Goal: Information Seeking & Learning: Learn about a topic

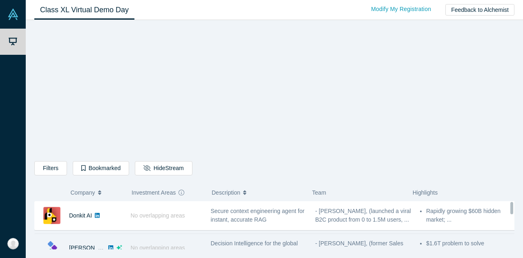
scroll to position [0, 0]
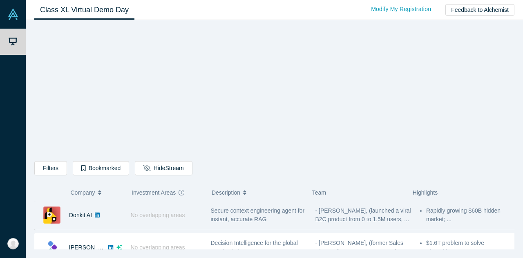
click at [295, 208] on span "Secure context engineering agent for instant, accurate RAG" at bounding box center [258, 214] width 94 height 15
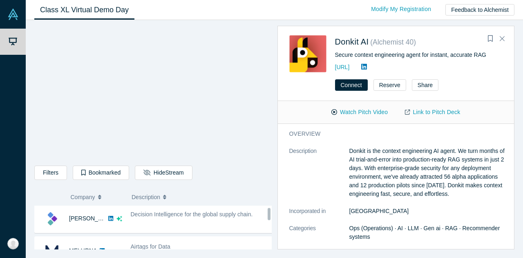
scroll to position [33, 0]
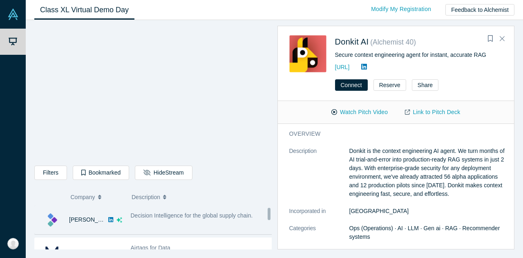
click at [232, 228] on div "Decision Intelligence for the global supply chain." at bounding box center [201, 220] width 151 height 26
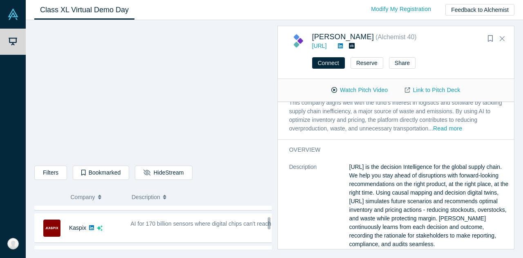
scroll to position [255, 0]
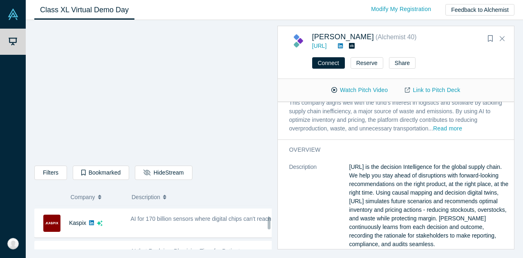
click at [239, 223] on div "AI for 170 billion sensors where digital chips can't reach" at bounding box center [202, 219] width 143 height 9
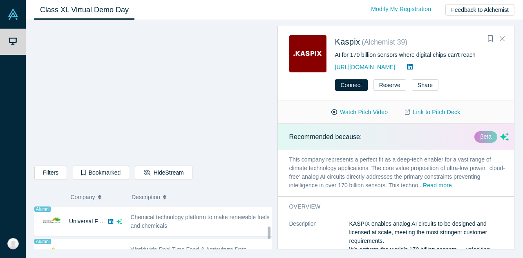
scroll to position [484, 0]
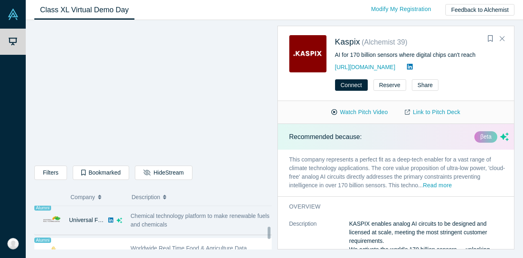
click at [214, 214] on span "Chemical technology platform to make renewable fuels and chemicals" at bounding box center [200, 219] width 139 height 15
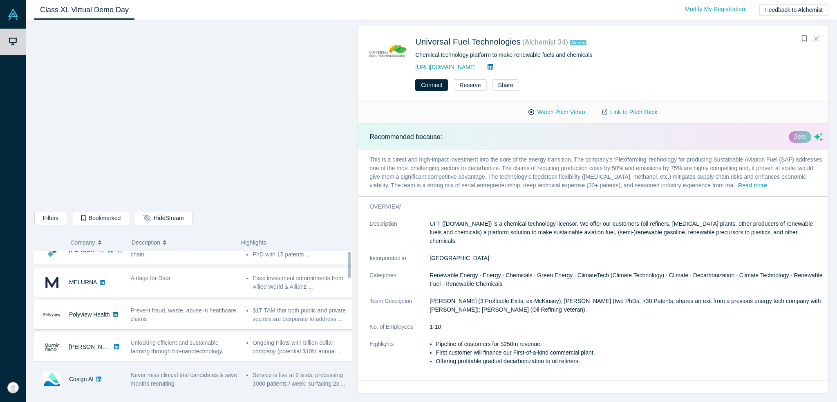
scroll to position [0, 0]
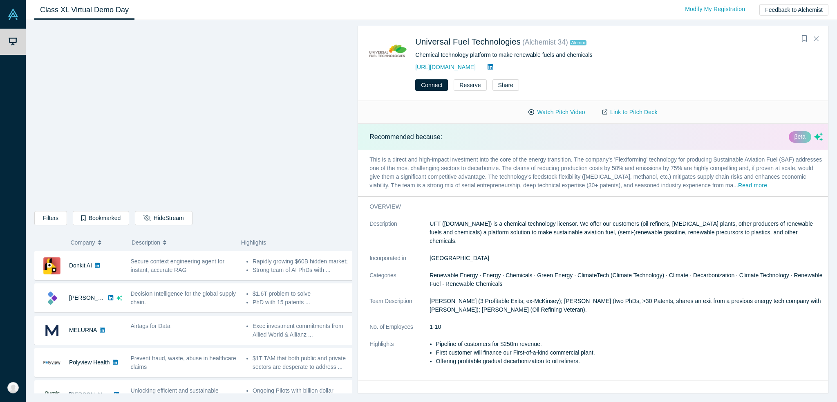
click at [98, 243] on icon "button" at bounding box center [99, 242] width 3 height 6
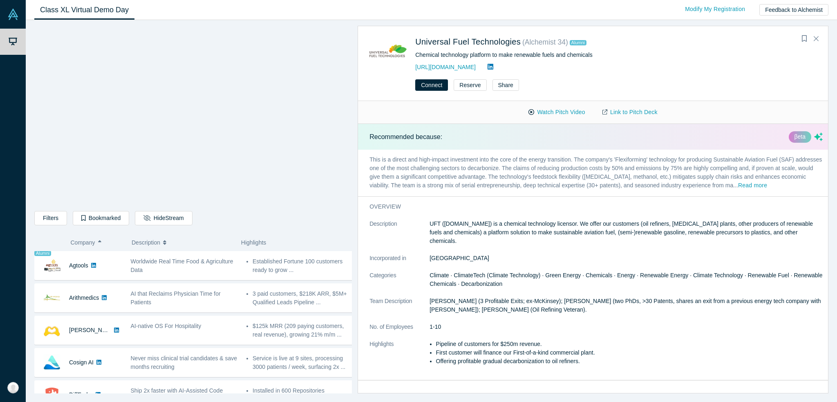
click at [98, 243] on icon "button" at bounding box center [99, 242] width 3 height 6
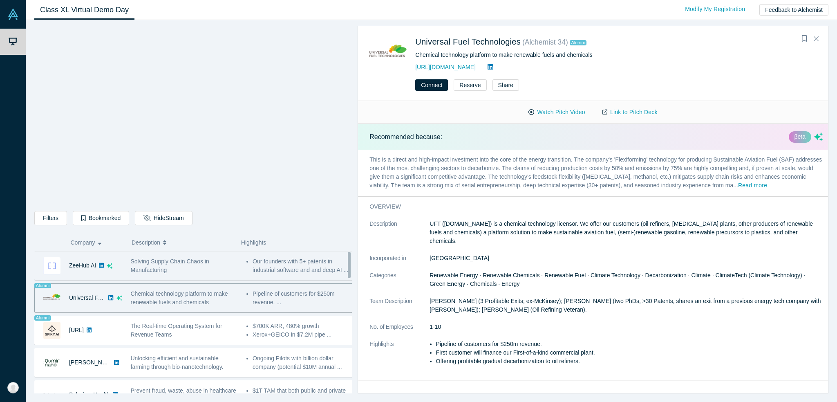
click at [165, 271] on span "Solving Supply Chain Chaos in Manufacturing" at bounding box center [170, 265] width 78 height 15
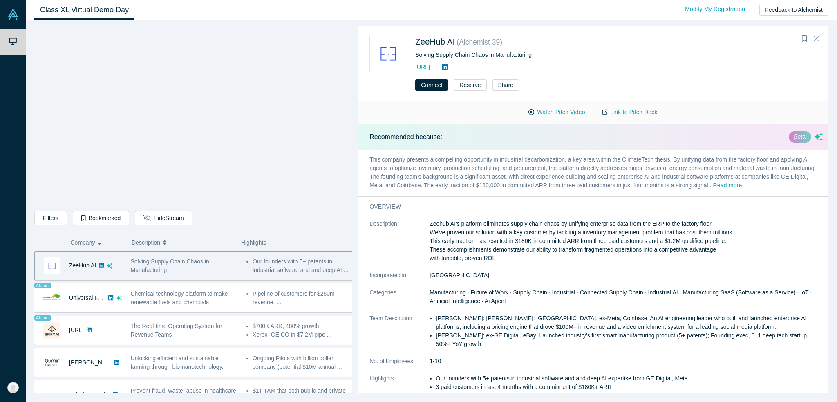
click at [742, 181] on button "Read more" at bounding box center [727, 185] width 29 height 9
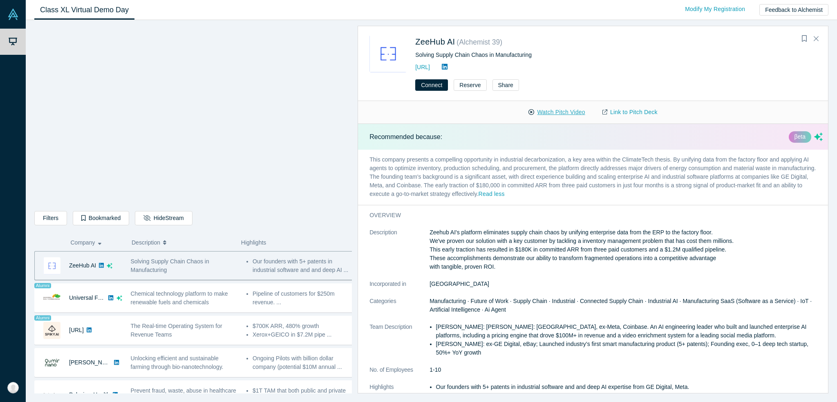
click at [536, 107] on button "Watch Pitch Video" at bounding box center [557, 112] width 74 height 14
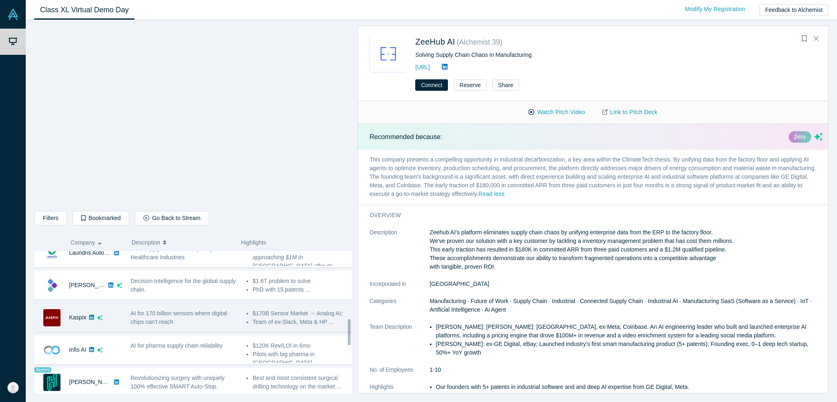
scroll to position [327, 0]
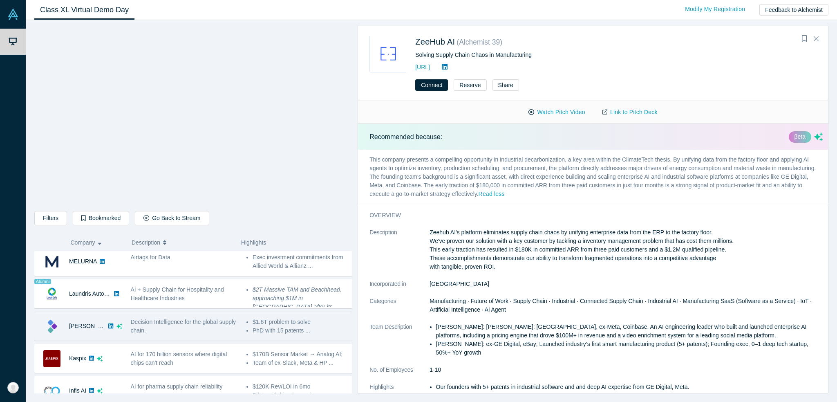
click at [181, 330] on div "Decision Intelligence for the global supply chain." at bounding box center [184, 325] width 107 height 17
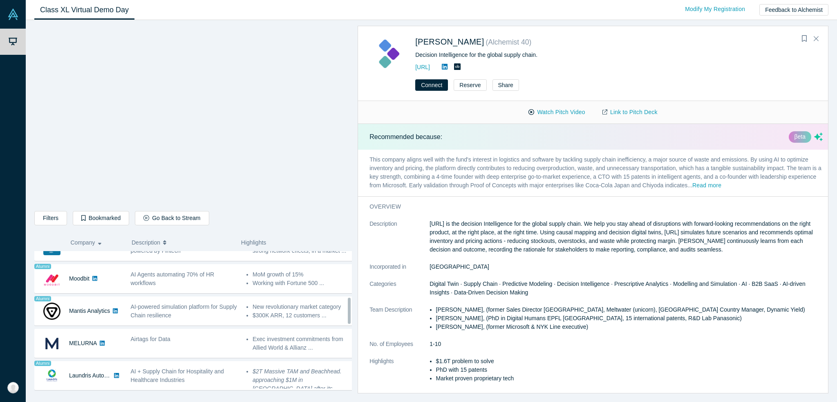
scroll to position [286, 0]
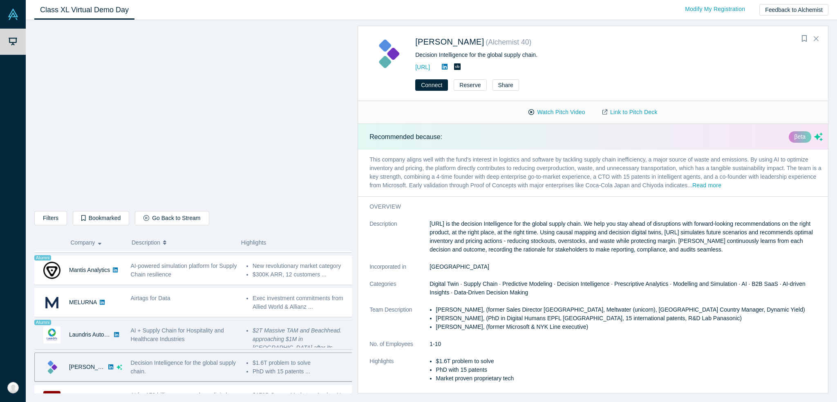
click at [154, 335] on span "AI + Supply Chain for Hospitality and Healthcare Industries" at bounding box center [177, 334] width 93 height 15
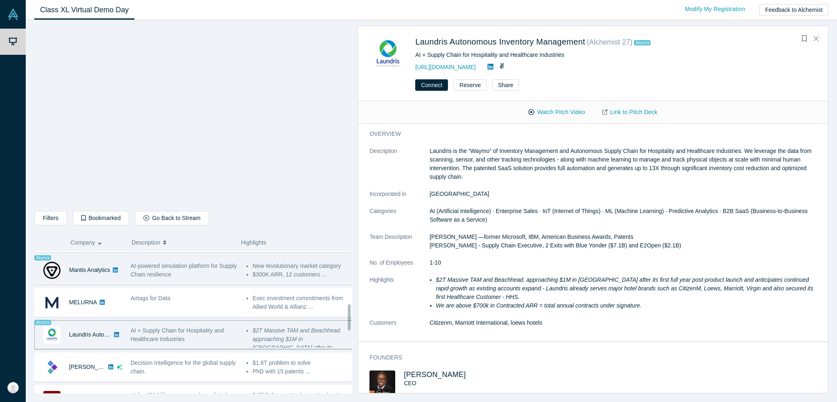
click at [144, 278] on div "AI-powered simulation platform for Supply Chain resilience" at bounding box center [184, 270] width 116 height 26
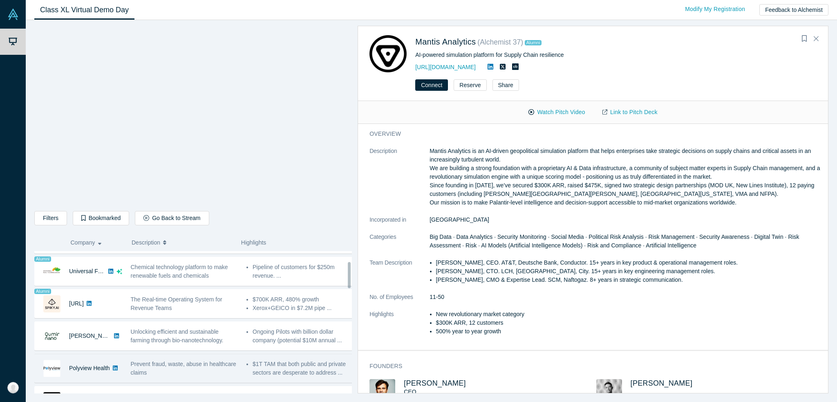
scroll to position [0, 0]
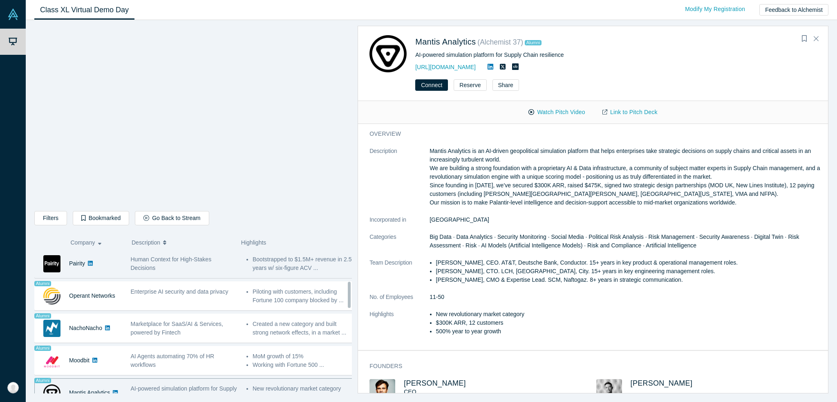
click at [117, 269] on div "Pairity" at bounding box center [78, 263] width 87 height 28
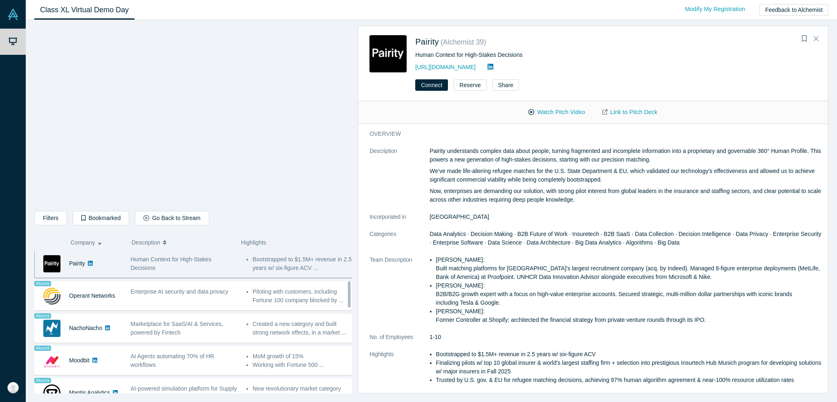
scroll to position [160, 0]
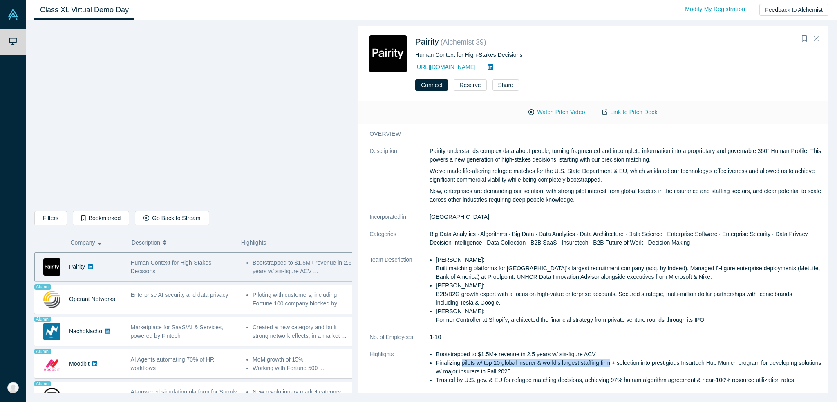
drag, startPoint x: 461, startPoint y: 362, endPoint x: 613, endPoint y: 364, distance: 151.6
click at [613, 364] on li "Finalizing pilots w/ top 10 global insurer & world's largest staffing firm + se…" at bounding box center [629, 366] width 387 height 17
copy li "pilots w/ top 10 global insurer & world's largest staffing firm"
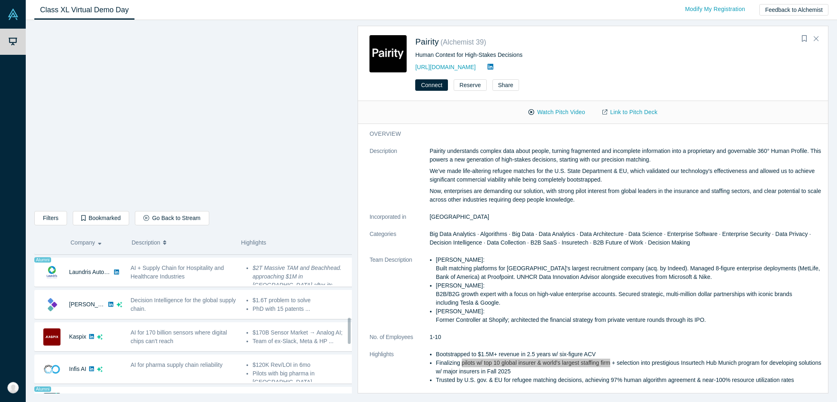
scroll to position [368, 0]
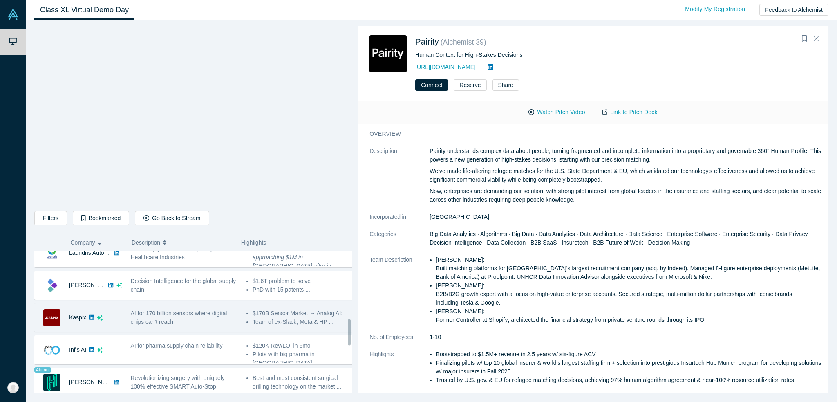
click at [176, 310] on span "AI for 170 billion sensors where digital chips can't reach" at bounding box center [179, 317] width 96 height 15
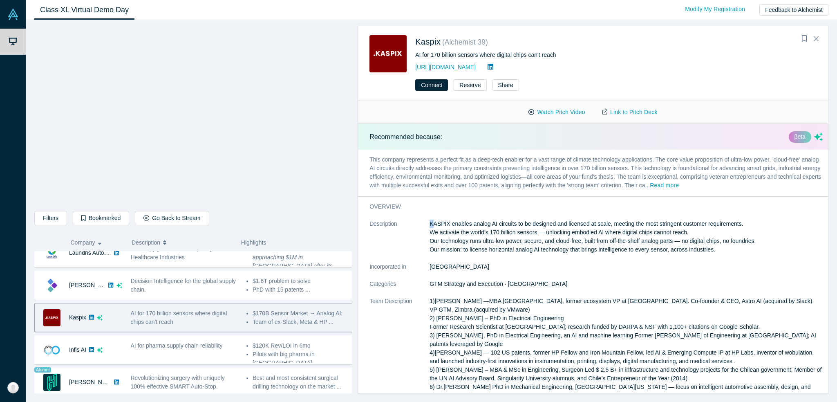
drag, startPoint x: 425, startPoint y: 221, endPoint x: 434, endPoint y: 221, distance: 9.0
click at [434, 221] on dl "Description KASPIX enables analog AI circuits to be designed and licensed at sc…" at bounding box center [595, 339] width 453 height 240
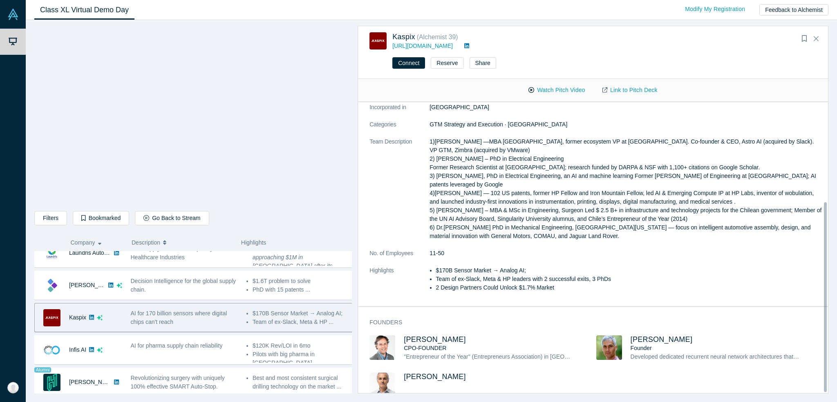
scroll to position [153, 0]
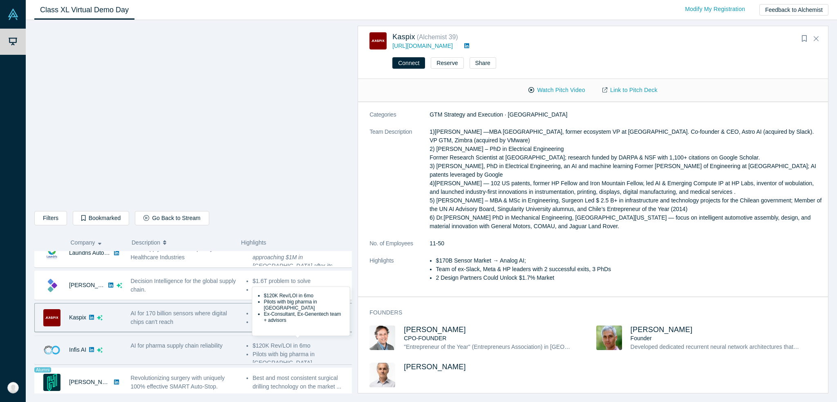
click at [269, 346] on li "$120K Rev/LOI in 6mo" at bounding box center [303, 345] width 101 height 9
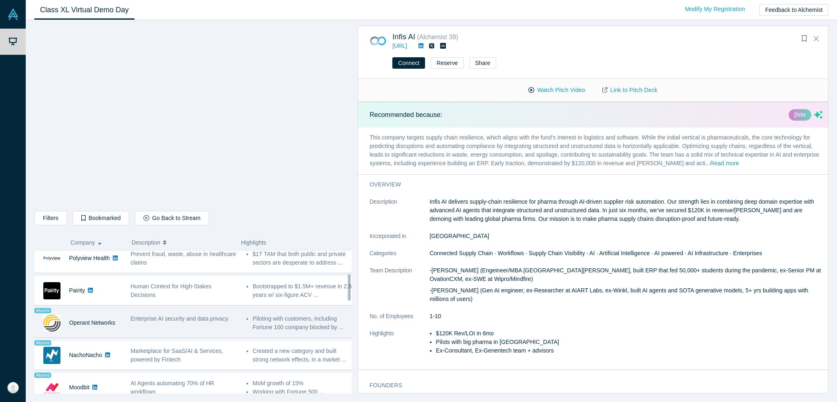
scroll to position [123, 0]
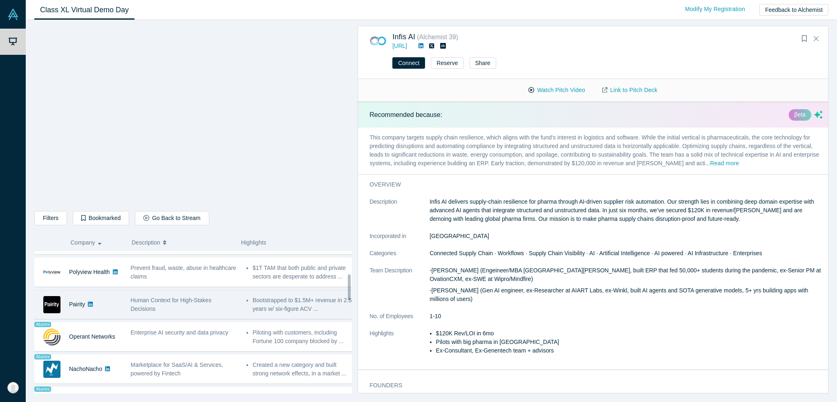
click at [156, 304] on div "Human Context for High-Stakes Decisions" at bounding box center [184, 304] width 107 height 17
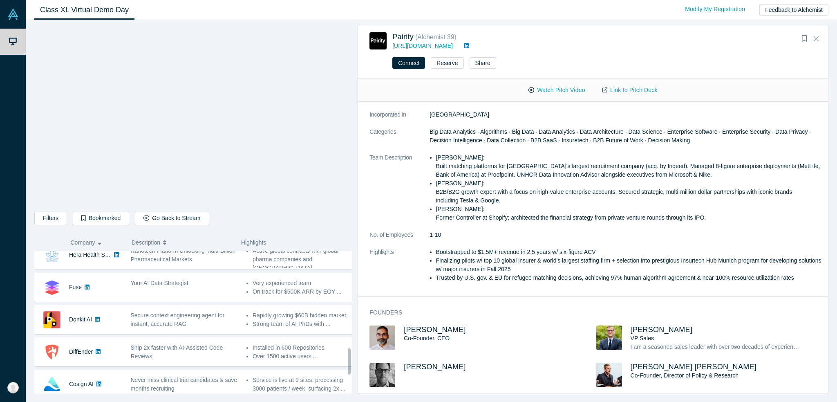
scroll to position [628, 0]
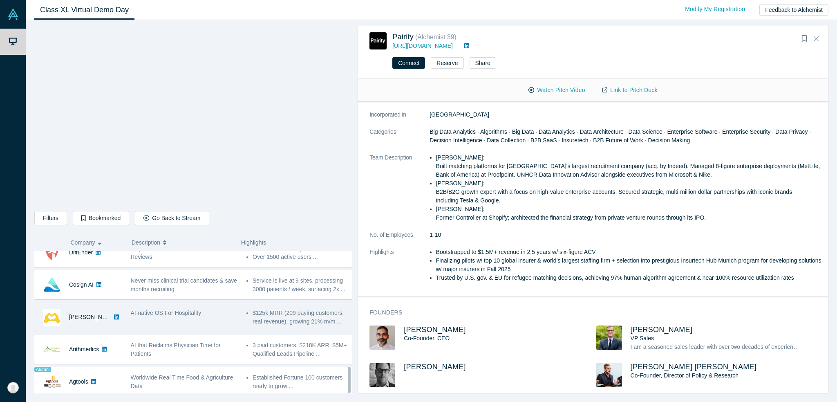
drag, startPoint x: 134, startPoint y: 318, endPoint x: 139, endPoint y: 315, distance: 5.6
click at [135, 317] on div "AI-native OS For Hospitality" at bounding box center [184, 317] width 116 height 26
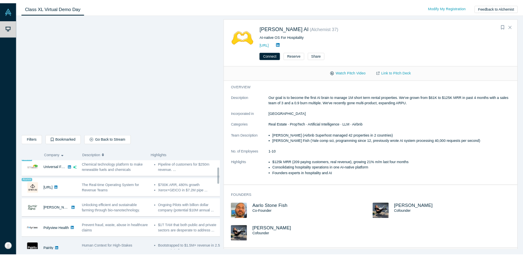
scroll to position [0, 0]
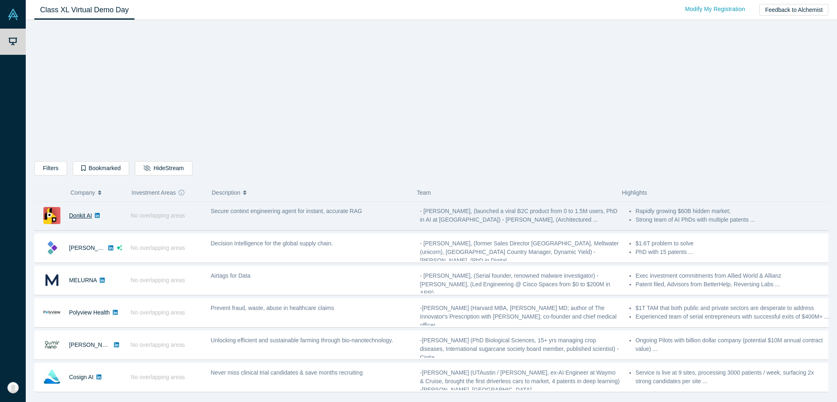
click at [80, 215] on link "Donkit AI" at bounding box center [80, 215] width 23 height 7
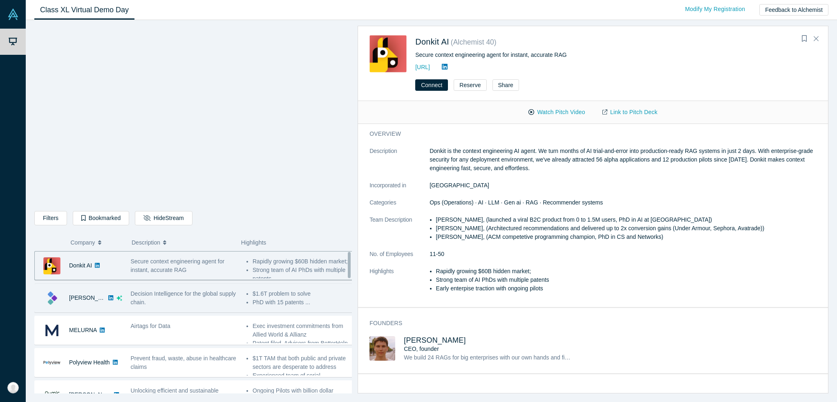
click at [204, 300] on div "Decision Intelligence for the global supply chain." at bounding box center [184, 297] width 107 height 17
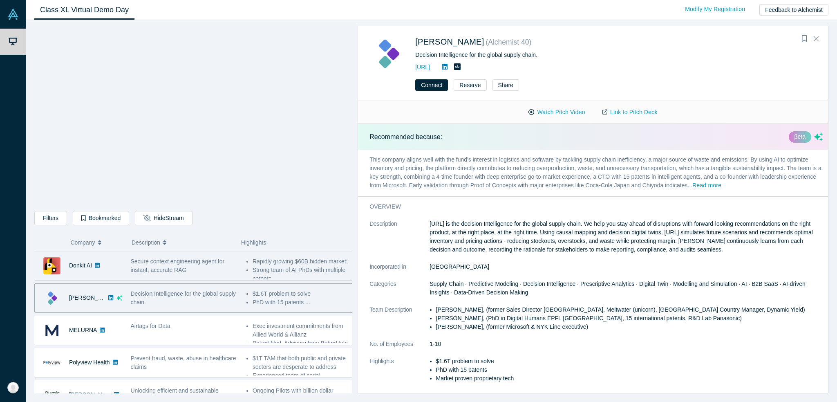
click at [214, 276] on div "Secure context engineering agent for instant, accurate RAG" at bounding box center [184, 266] width 116 height 26
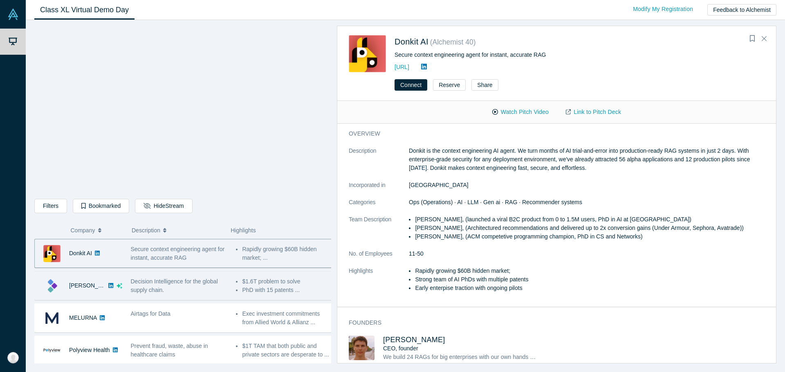
click at [201, 295] on div "Decision Intelligence for the global supply chain." at bounding box center [178, 286] width 105 height 26
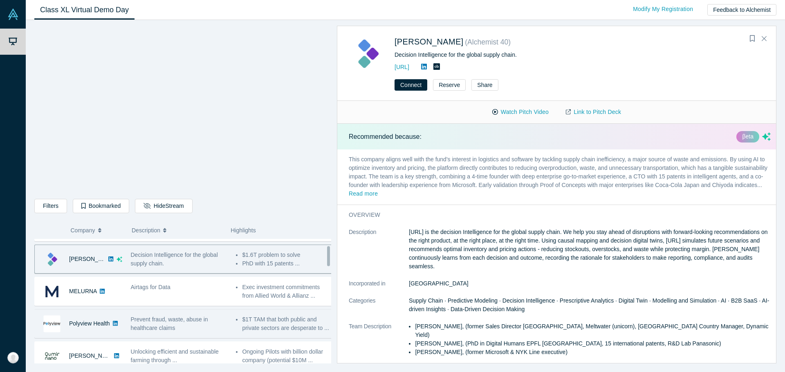
scroll to position [41, 0]
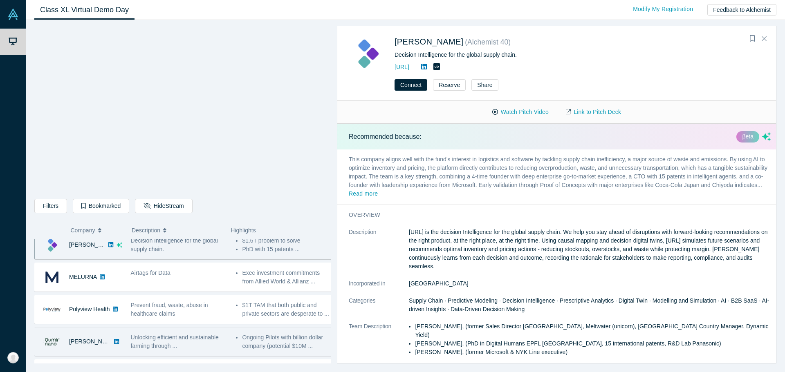
click at [223, 350] on div "Unlocking efficient and sustainable farming through ..." at bounding box center [179, 341] width 97 height 17
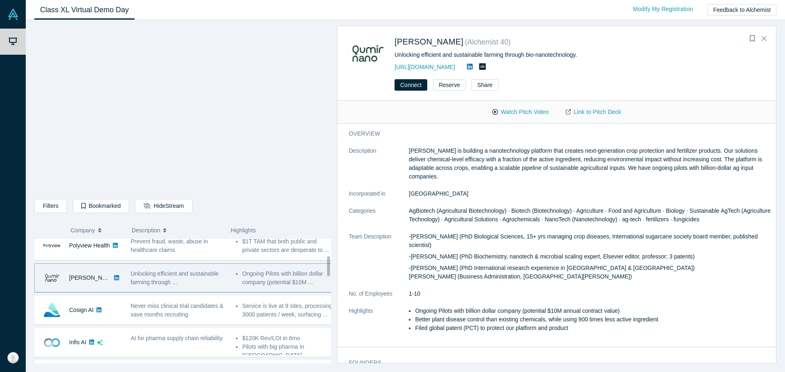
scroll to position [119, 0]
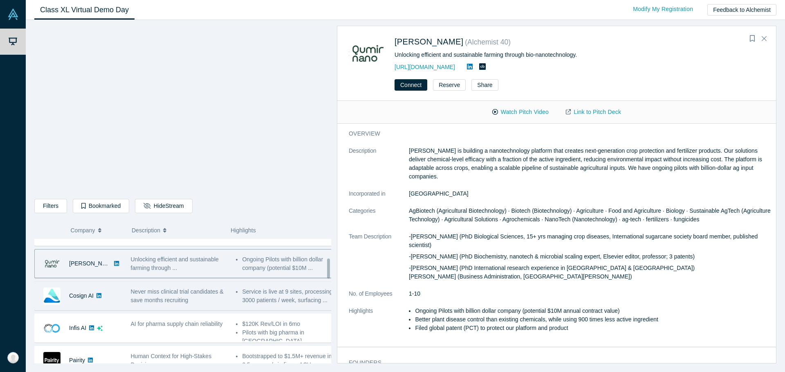
click at [116, 296] on div "Cosign AI" at bounding box center [78, 296] width 87 height 28
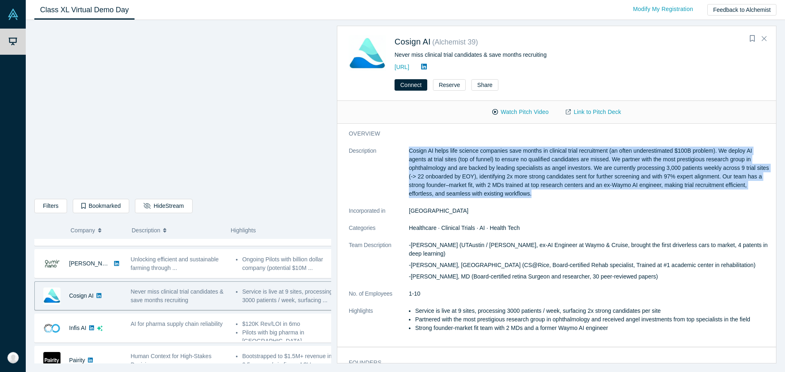
drag, startPoint x: 409, startPoint y: 150, endPoint x: 548, endPoint y: 201, distance: 148.0
click at [548, 201] on dl "Description Cosign AI helps life science companies save months in clinical tria…" at bounding box center [560, 244] width 422 height 194
copy p "Cosign AI helps life science companies save months in clinical trial recruitmen…"
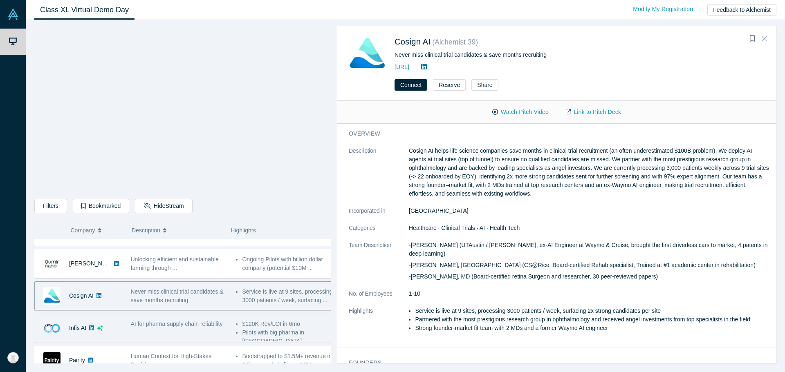
click at [228, 337] on div "AI for pharma supply chain reliability" at bounding box center [178, 328] width 105 height 26
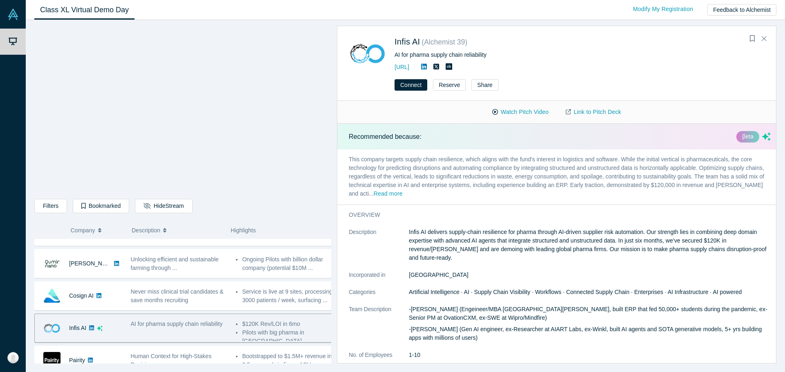
click at [203, 333] on div "AI for pharma supply chain reliability" at bounding box center [178, 328] width 105 height 26
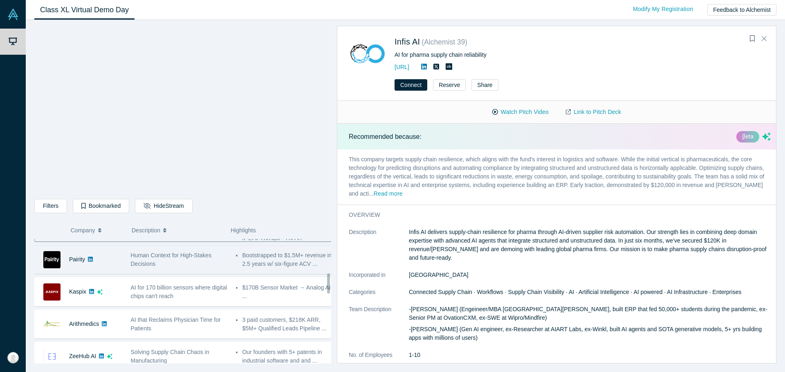
scroll to position [201, 0]
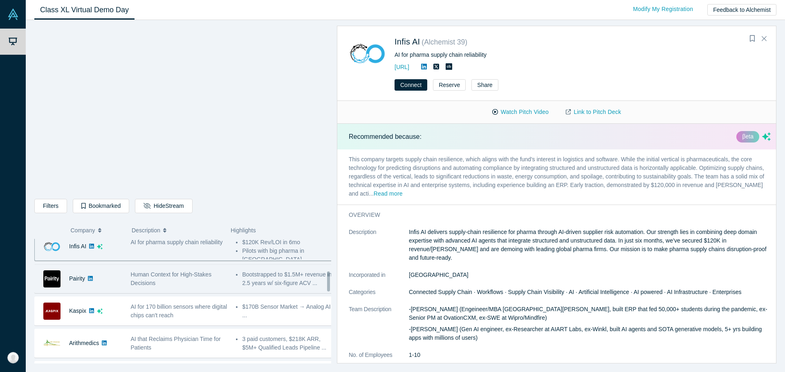
click at [112, 283] on div "Pairity" at bounding box center [78, 279] width 87 height 28
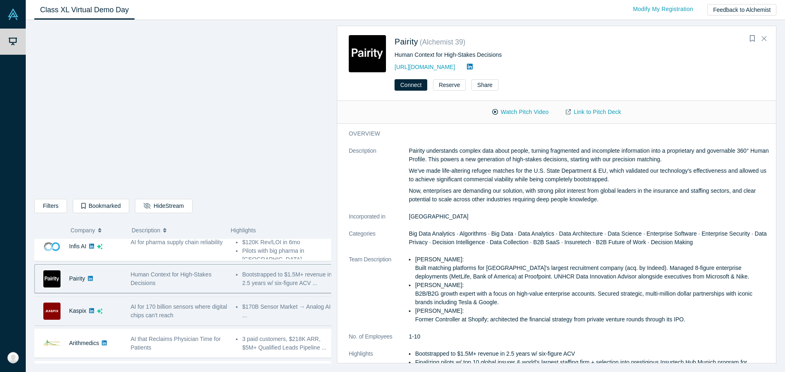
click at [187, 304] on span "AI for 170 billion sensors where digital chips can't reach" at bounding box center [179, 311] width 96 height 15
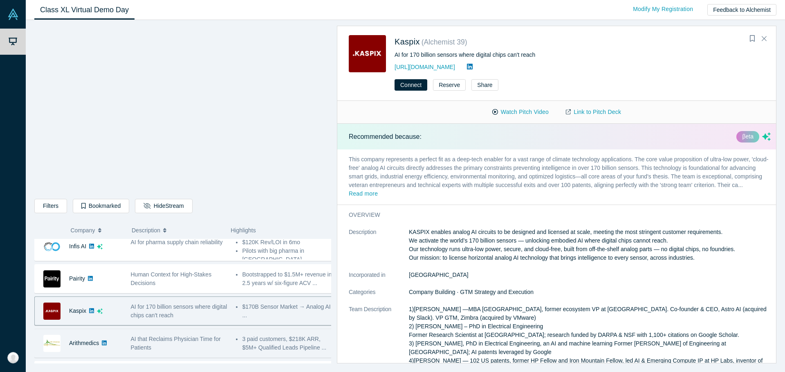
click at [198, 346] on div "AI that Reclaims Physician Time for Patients" at bounding box center [179, 343] width 97 height 17
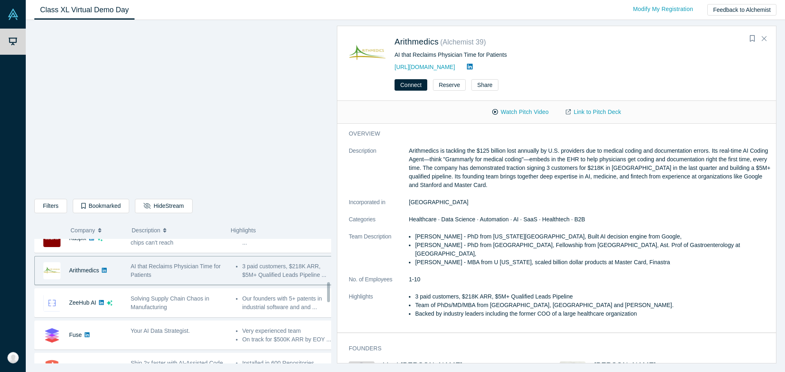
scroll to position [282, 0]
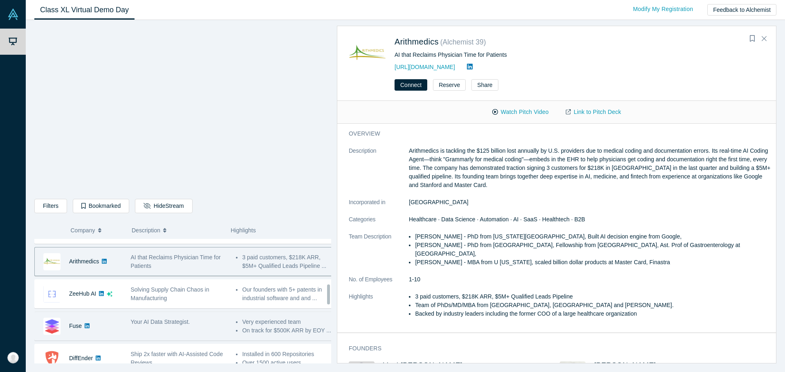
click at [148, 322] on span "Your AI Data Strategist." at bounding box center [160, 322] width 59 height 7
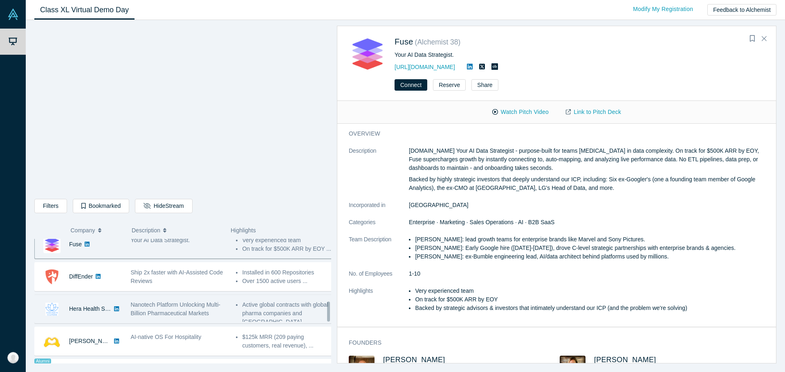
scroll to position [350, 0]
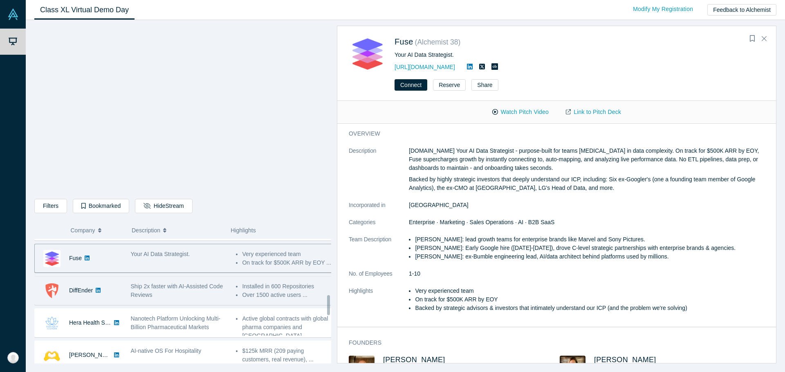
click at [172, 296] on div "Ship 2x faster with AI-Assisted Code Reviews" at bounding box center [179, 290] width 97 height 17
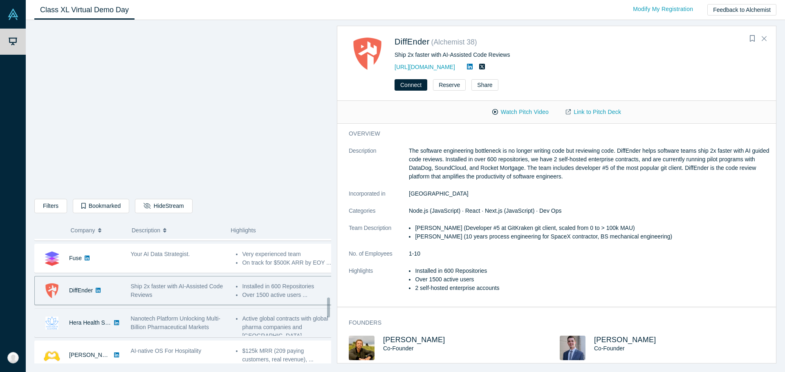
scroll to position [391, 0]
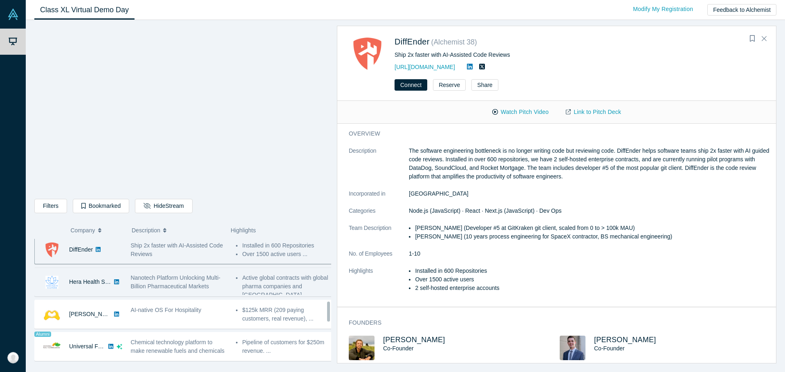
click at [232, 294] on div "Active global contracts with global pharma companies and [GEOGRAPHIC_DATA] ..." at bounding box center [284, 282] width 105 height 26
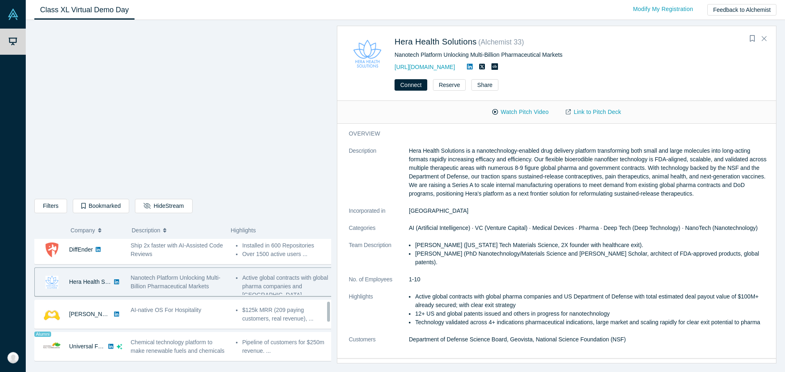
scroll to position [432, 0]
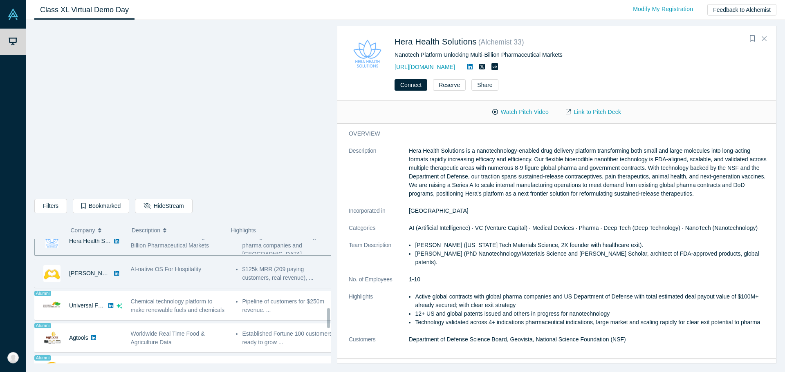
click at [213, 281] on div "AI-native OS For Hospitality" at bounding box center [178, 274] width 105 height 26
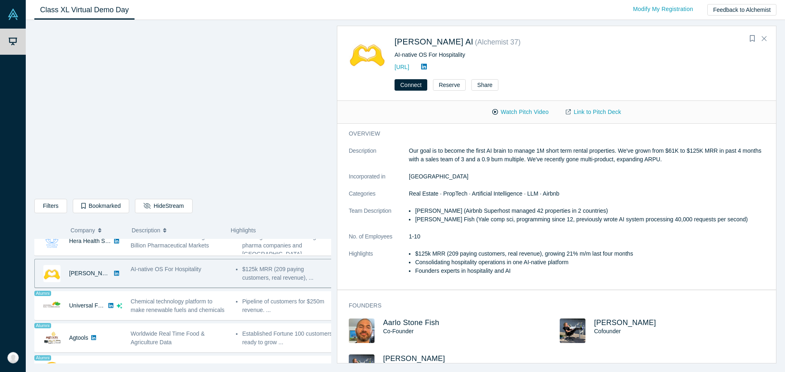
click at [232, 238] on div "Highlights" at bounding box center [275, 230] width 90 height 17
click at [227, 248] on div "Nanotech Platform Unlocking Multi-Billion Pharmaceutical Markets" at bounding box center [178, 241] width 105 height 26
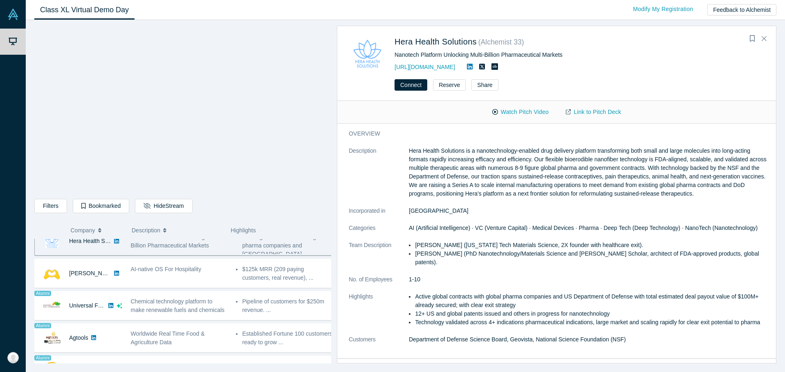
scroll to position [420, 0]
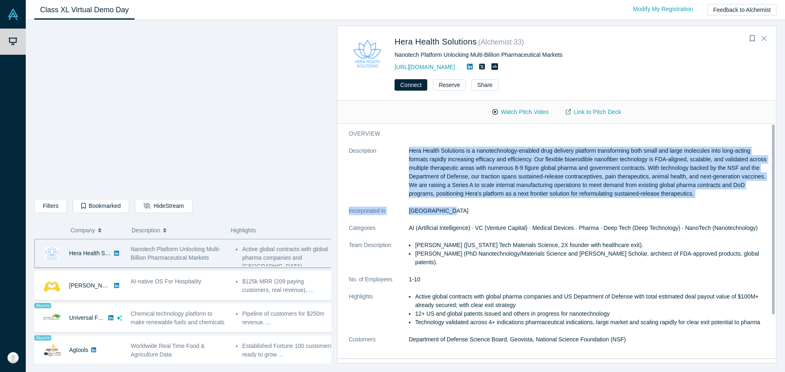
drag, startPoint x: 410, startPoint y: 150, endPoint x: 755, endPoint y: 210, distance: 349.9
click at [755, 210] on dl "Description Hera Health Solutions is a nanotechnology-enabled drug delivery pla…" at bounding box center [560, 250] width 422 height 206
copy dl "Hera Health Solutions is a nanotechnology-enabled drug delivery platform transf…"
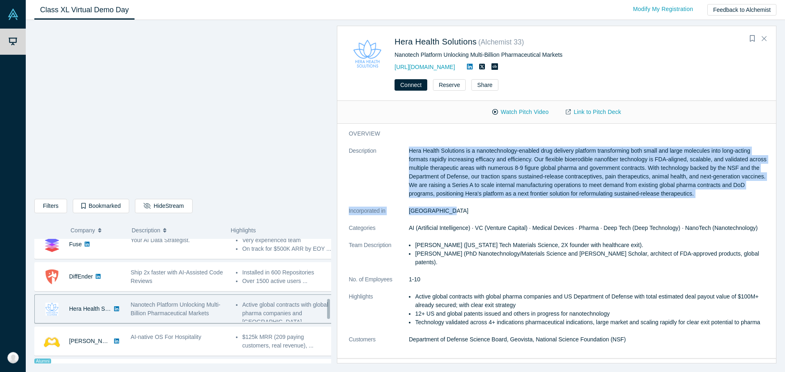
scroll to position [405, 0]
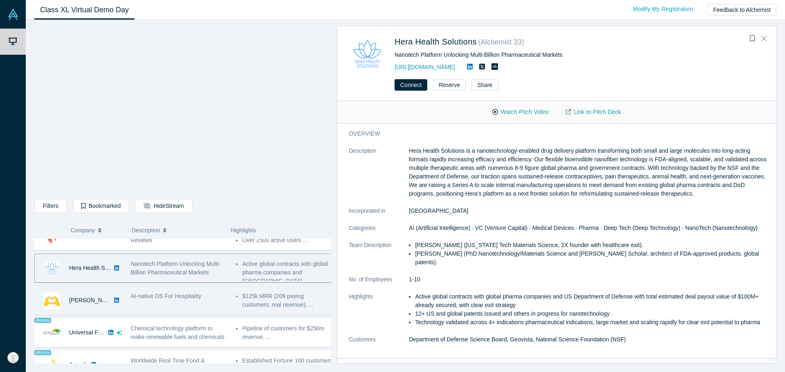
click at [165, 300] on span "AI-native OS For Hospitality" at bounding box center [166, 296] width 71 height 7
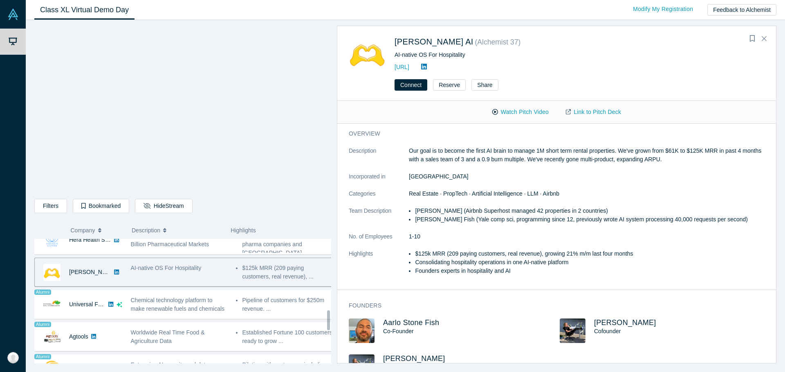
scroll to position [446, 0]
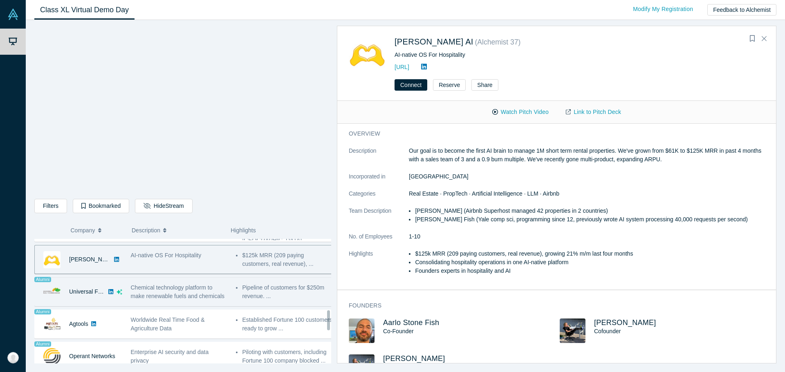
click at [130, 289] on div "Chemical technology platform to make renewable fuels and chemicals" at bounding box center [178, 292] width 105 height 26
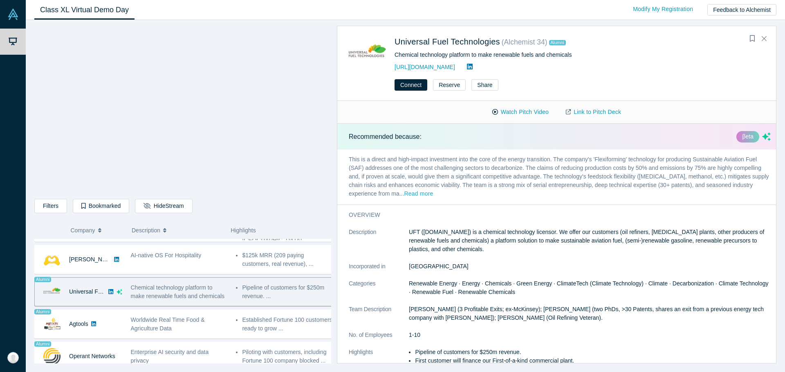
click at [404, 192] on button "Read more" at bounding box center [418, 194] width 29 height 9
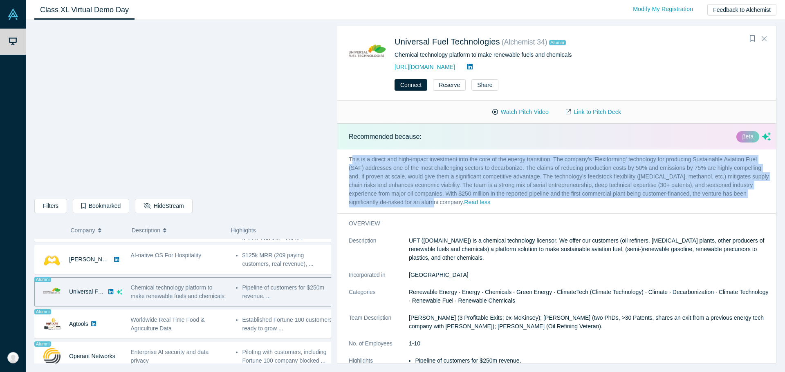
drag, startPoint x: 352, startPoint y: 161, endPoint x: 416, endPoint y: 199, distance: 74.0
click at [416, 199] on p "This is a direct and high-impact investment into the core of the energy transit…" at bounding box center [559, 182] width 445 height 64
click at [354, 159] on p "This is a direct and high-impact investment into the core of the energy transit…" at bounding box center [559, 182] width 445 height 64
drag, startPoint x: 349, startPoint y: 159, endPoint x: 422, endPoint y: 206, distance: 86.7
click at [422, 206] on p "This is a direct and high-impact investment into the core of the energy transit…" at bounding box center [559, 182] width 445 height 64
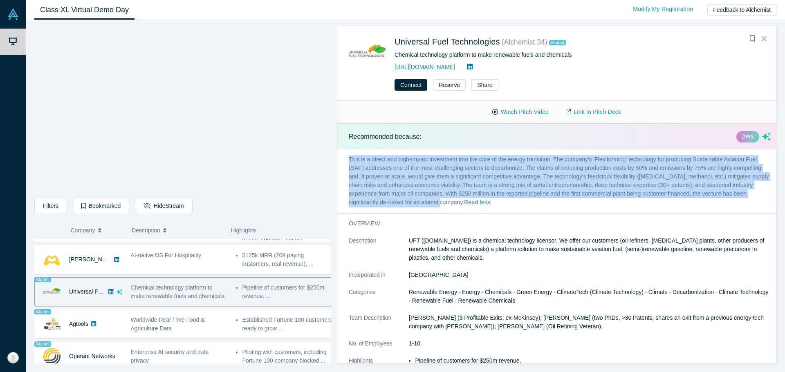
copy p "This is a direct and high-impact investment into the core of the energy transit…"
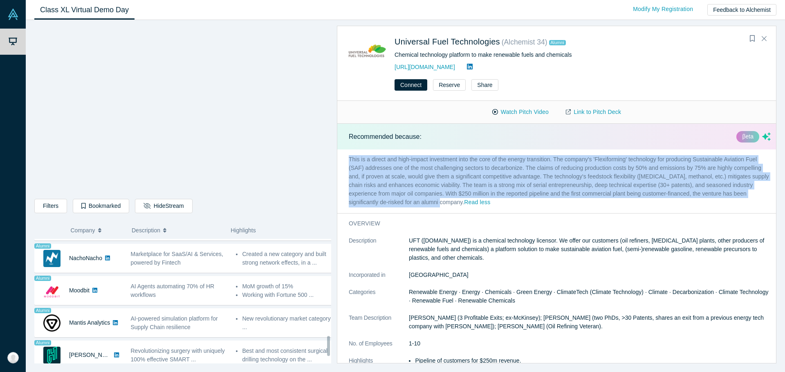
scroll to position [487, 0]
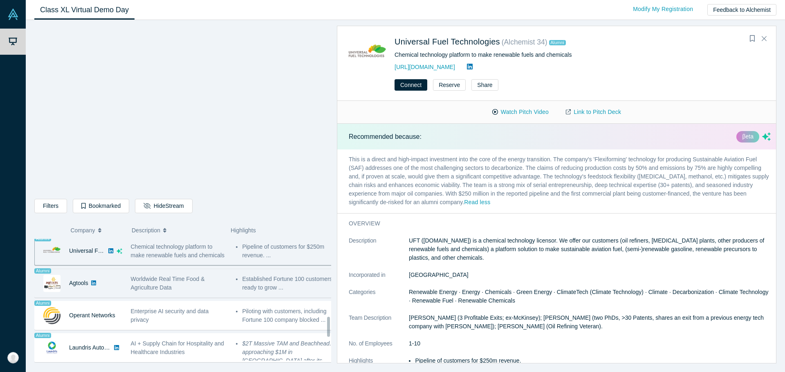
click at [191, 288] on div "Worldwide Real Time Food & Agriculture Data" at bounding box center [179, 283] width 97 height 17
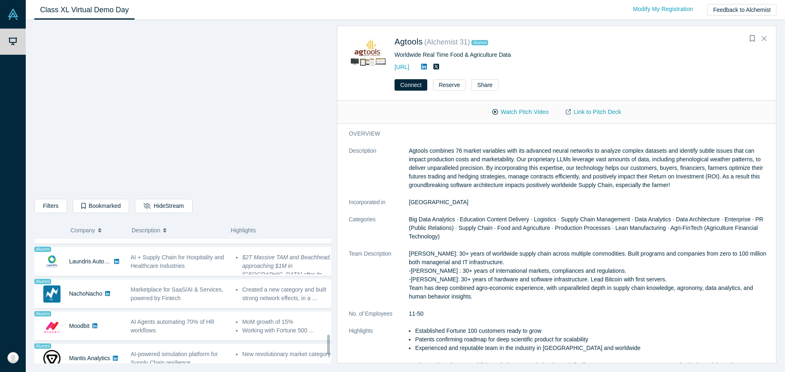
scroll to position [527, 0]
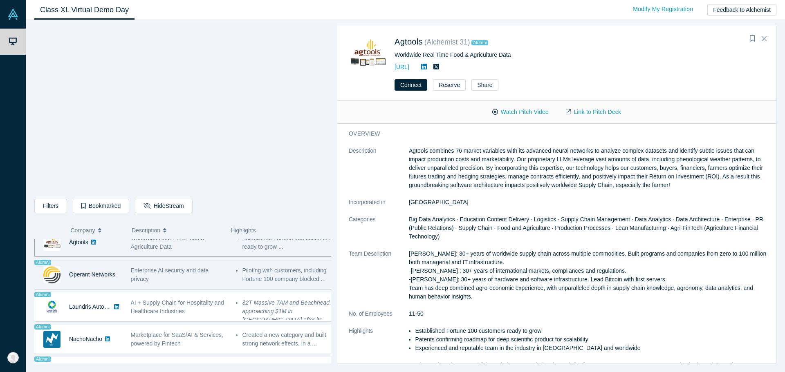
click at [193, 278] on div "Enterprise AI security and data privacy" at bounding box center [179, 274] width 97 height 17
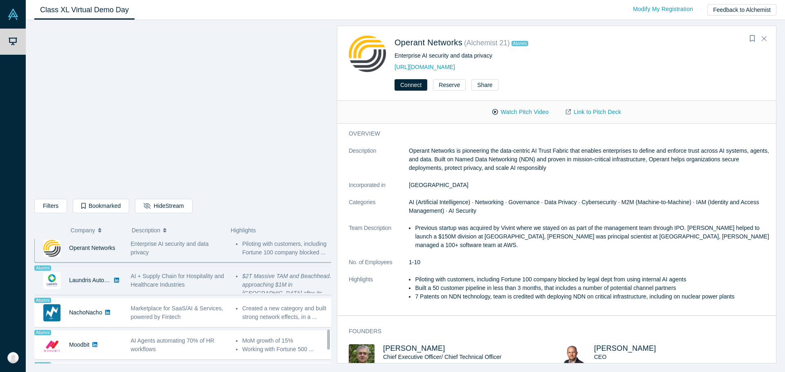
scroll to position [568, 0]
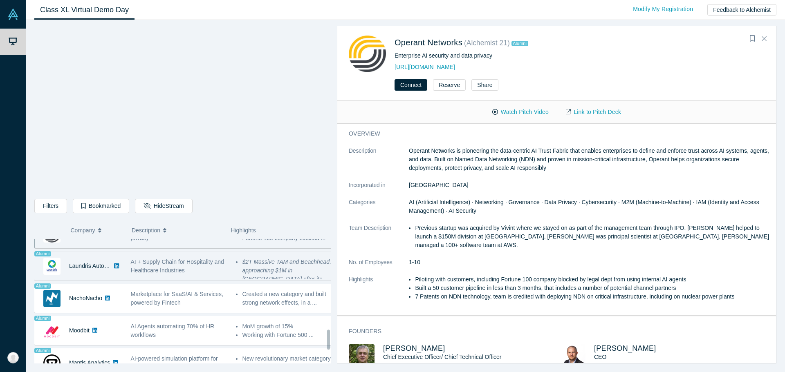
click at [168, 270] on span "AI + Supply Chain for Hospitality and Healthcare Industries" at bounding box center [177, 266] width 93 height 15
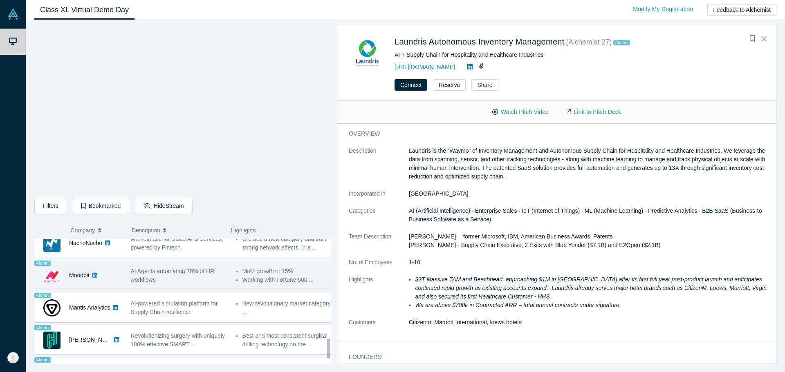
scroll to position [609, 0]
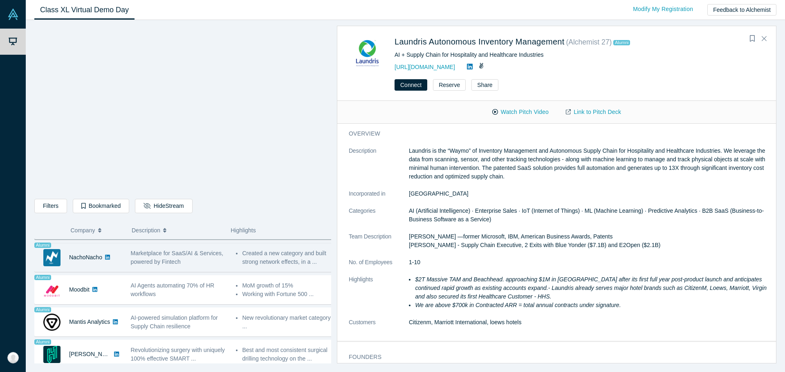
click at [168, 260] on span "Marketplace for SaaS/AI & Services, powered by Fintech" at bounding box center [177, 257] width 92 height 15
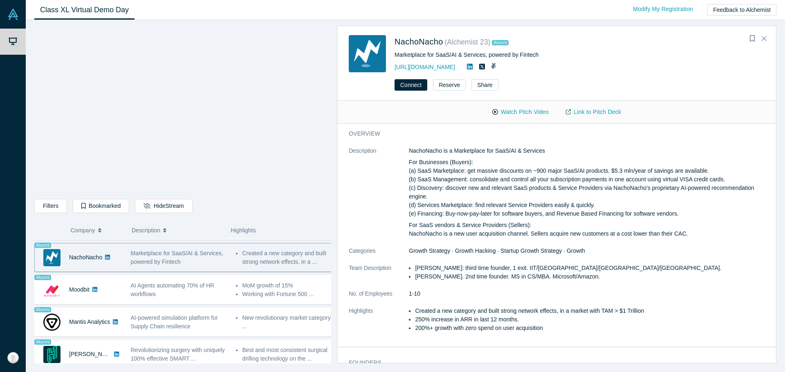
click at [215, 306] on div "Donkit AI No overlapping areas Secure context engineering agent for instant, ac…" at bounding box center [185, 15] width 303 height 771
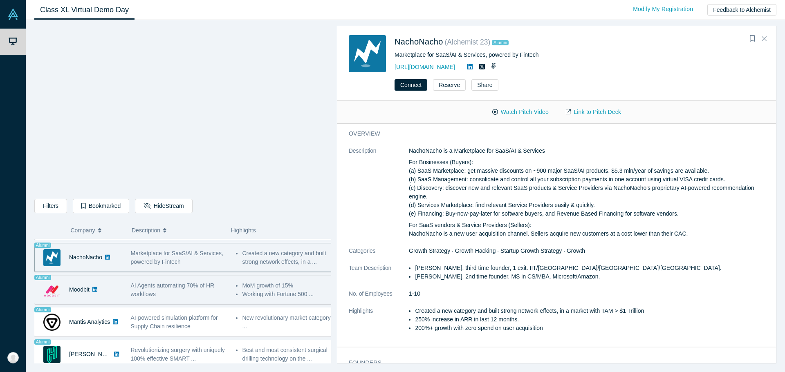
click at [215, 304] on div "Alumni Moodbit No overlapping areas AI Agents automating 70% of HR workflows __…" at bounding box center [185, 289] width 303 height 29
click at [203, 296] on div "AI Agents automating 70% of HR workflows" at bounding box center [179, 290] width 97 height 17
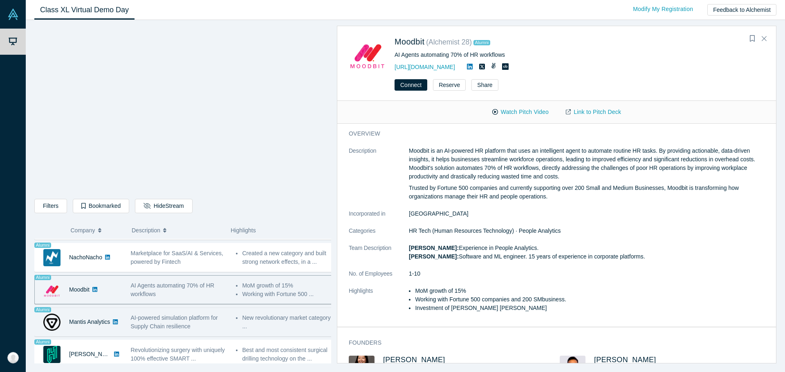
click at [193, 323] on div "AI-powered simulation platform for Supply Chain resilience" at bounding box center [179, 322] width 97 height 17
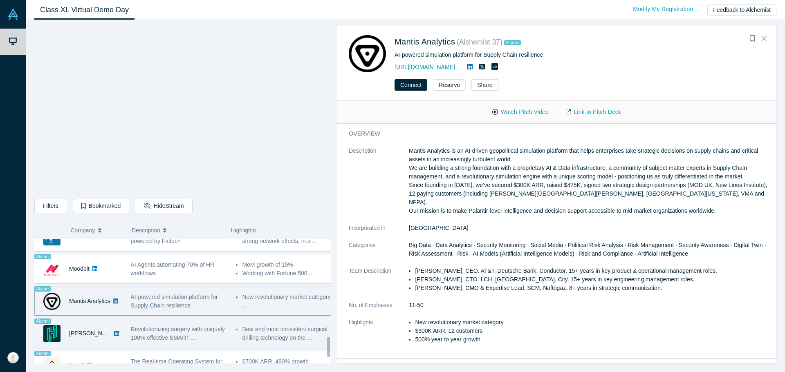
scroll to position [650, 0]
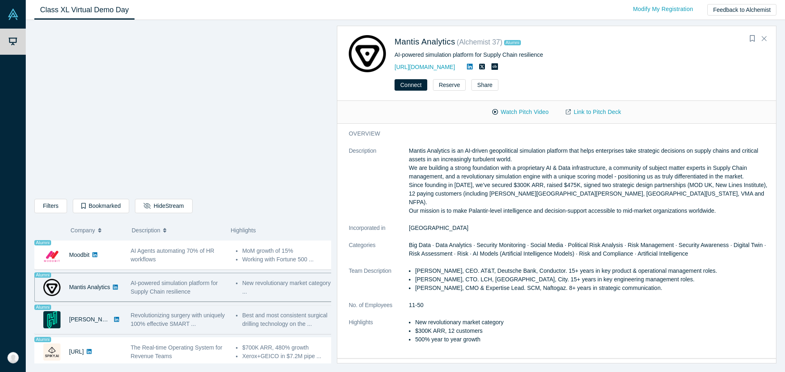
click at [228, 317] on div "Revolutionizing surgery with uniquely 100% effective SMART ..." at bounding box center [178, 320] width 105 height 26
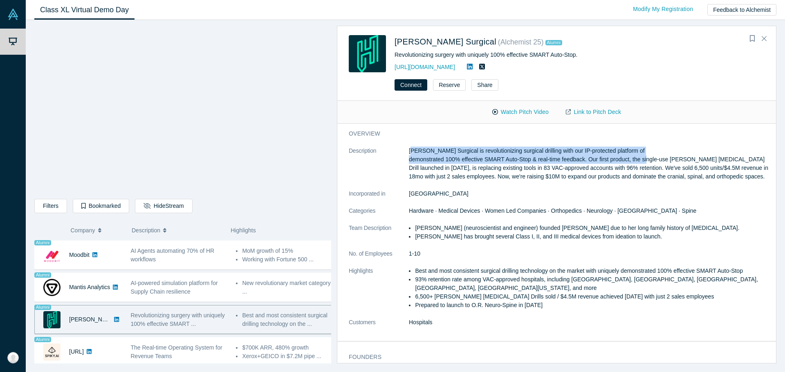
drag, startPoint x: 412, startPoint y: 151, endPoint x: 644, endPoint y: 155, distance: 231.7
click at [644, 155] on p "Hubly Surgical is revolutionizing surgical drilling with our IP-protected platf…" at bounding box center [590, 164] width 362 height 34
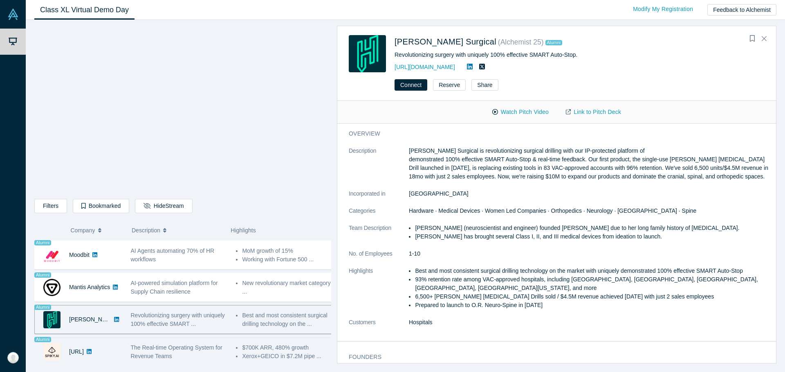
click at [162, 344] on span "The Real-time Operating System for Revenue Teams" at bounding box center [177, 351] width 92 height 15
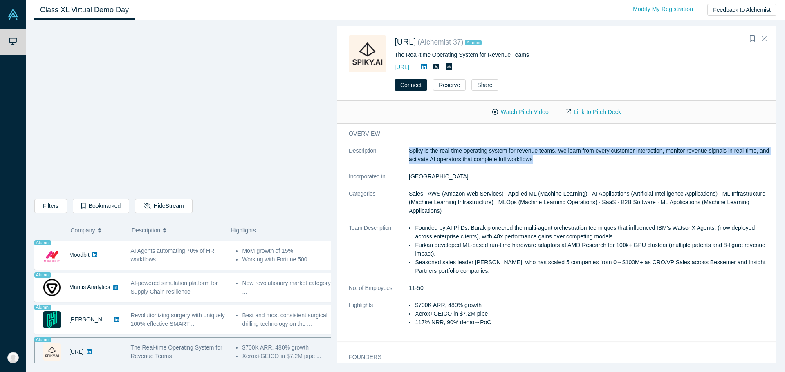
drag, startPoint x: 409, startPoint y: 150, endPoint x: 590, endPoint y: 164, distance: 181.2
click at [590, 164] on dl "Description Spiky is the real-time operating system for revenue teams. We learn…" at bounding box center [560, 241] width 422 height 189
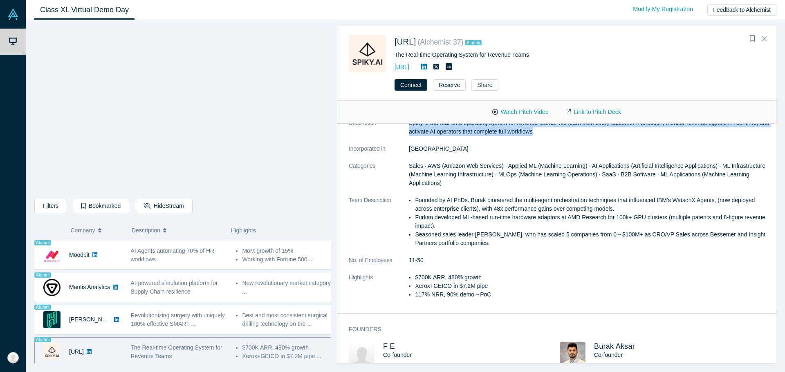
scroll to position [21, 0]
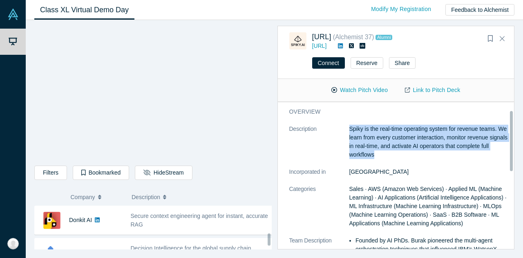
scroll to position [20, 0]
